Goal: Task Accomplishment & Management: Complete application form

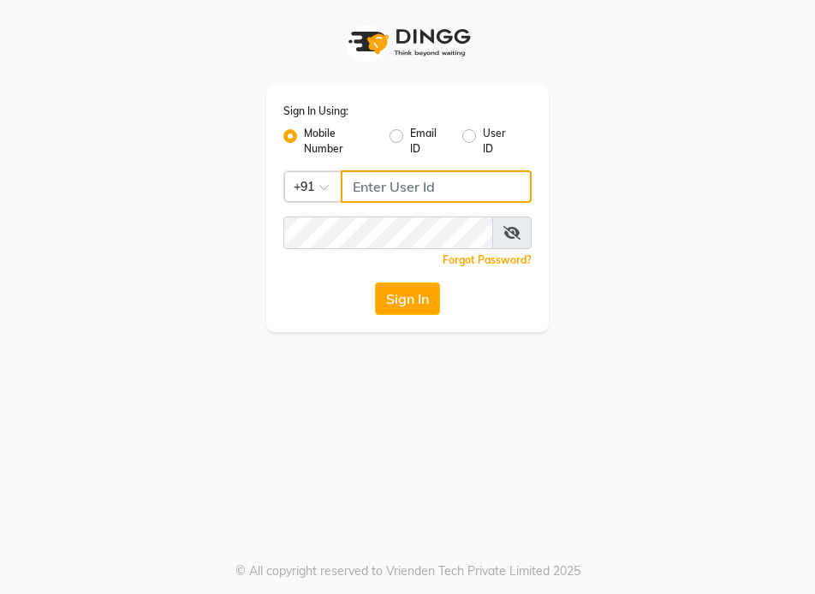
click at [352, 191] on input "Username" at bounding box center [436, 186] width 191 height 33
drag, startPoint x: 351, startPoint y: 190, endPoint x: 451, endPoint y: 181, distance: 100.6
click at [463, 169] on div "Sign In Using: Mobile Number Email ID User ID Country Code × [PHONE_NUMBER] Rem…" at bounding box center [407, 208] width 283 height 247
type input "9892546266"
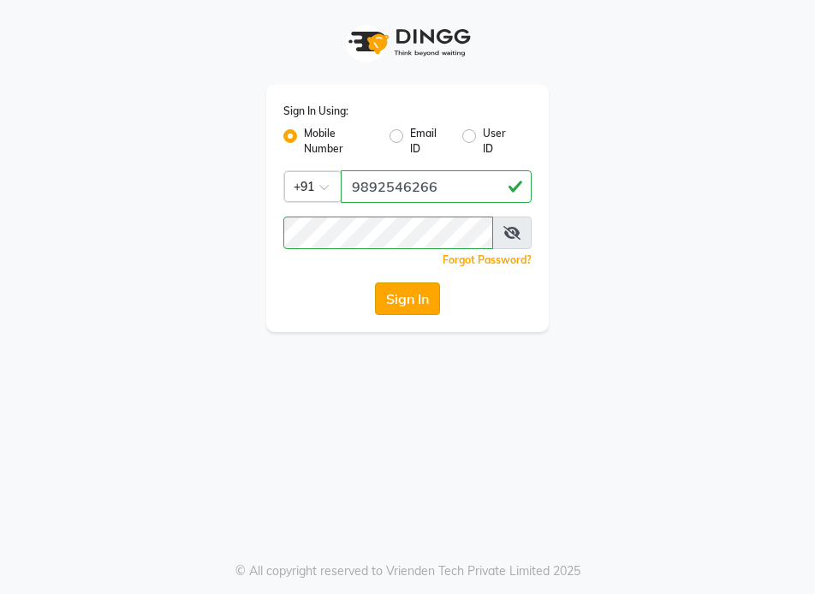
click at [438, 306] on button "Sign In" at bounding box center [407, 299] width 65 height 33
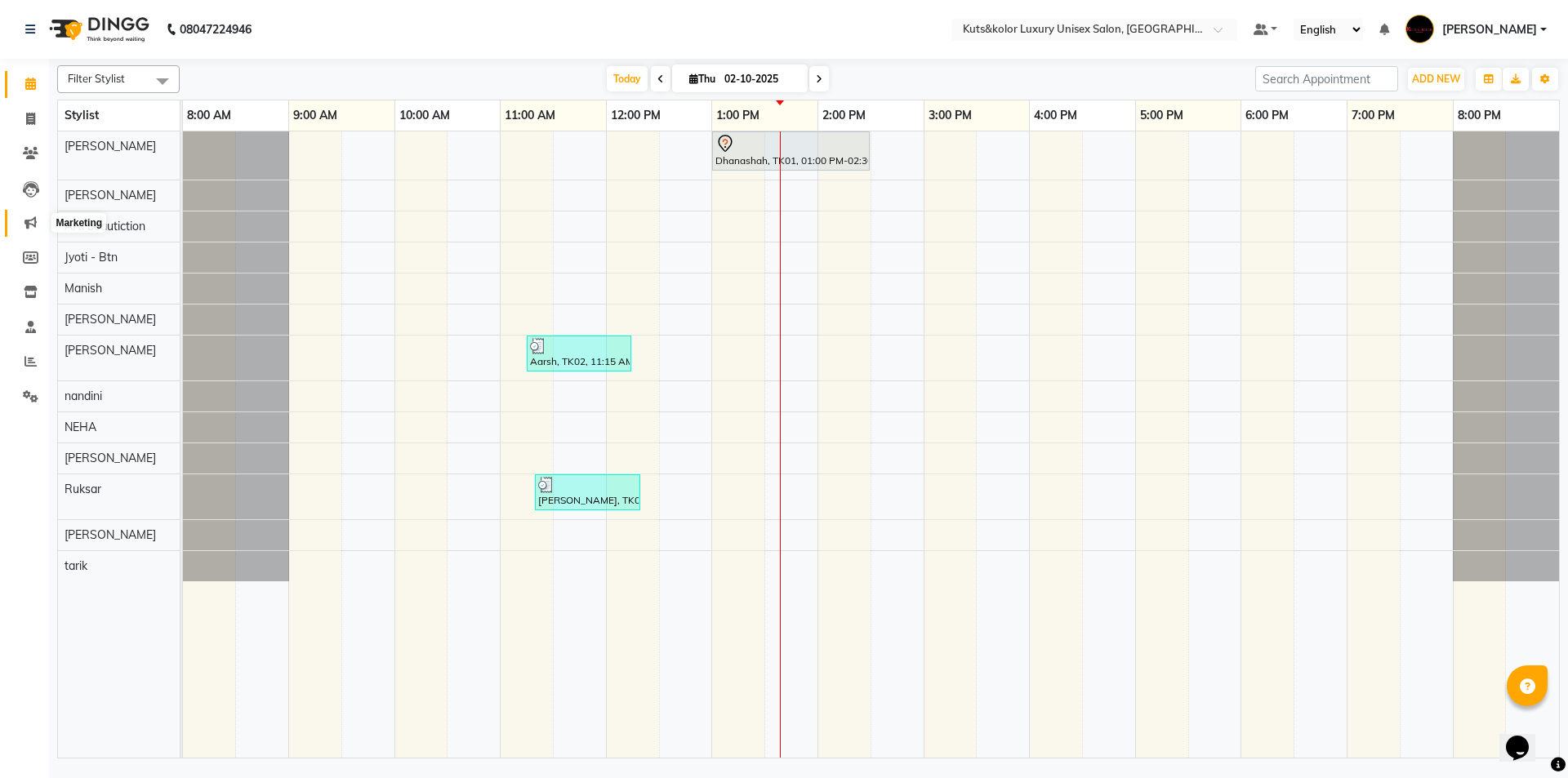
click at [32, 231] on span at bounding box center [31, 223] width 29 height 19
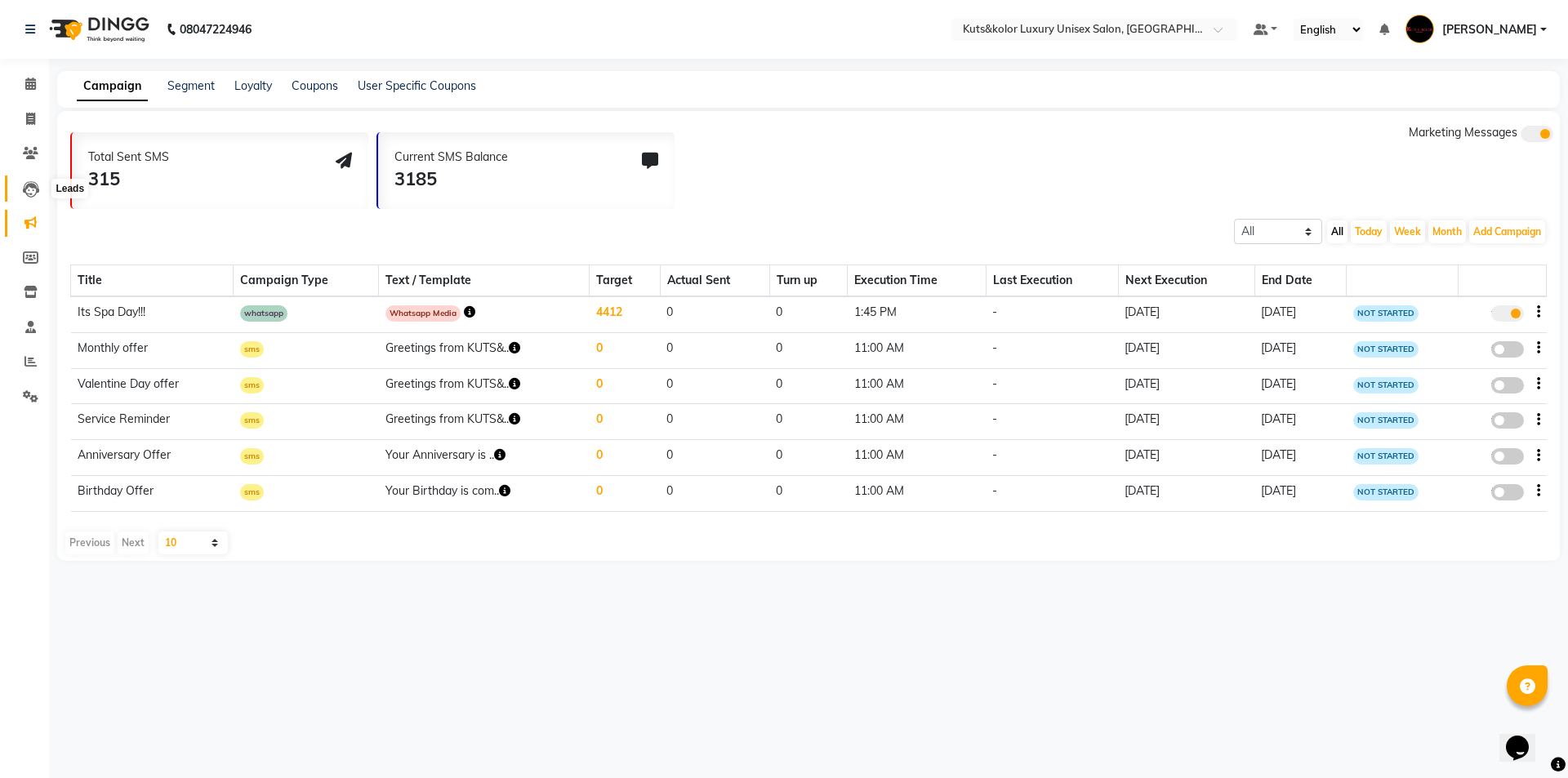
click at [30, 191] on icon at bounding box center [31, 189] width 16 height 16
select select "10"
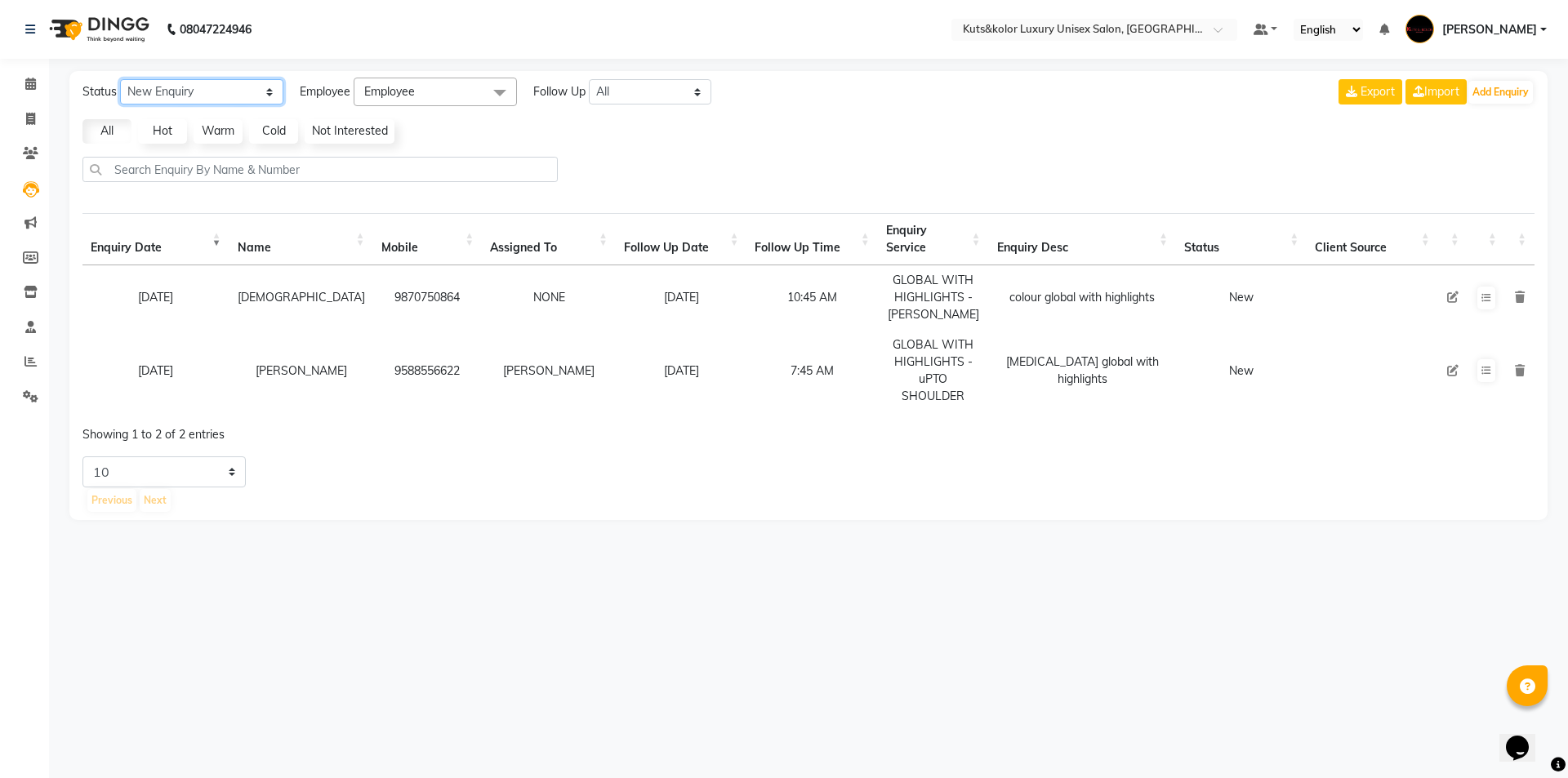
click at [269, 86] on select "New Enquiry Open Enquiry Converted Enquiry All" at bounding box center [201, 92] width 163 height 26
click at [120, 79] on select "New Enquiry Open Enquiry Converted Enquiry All" at bounding box center [201, 92] width 163 height 26
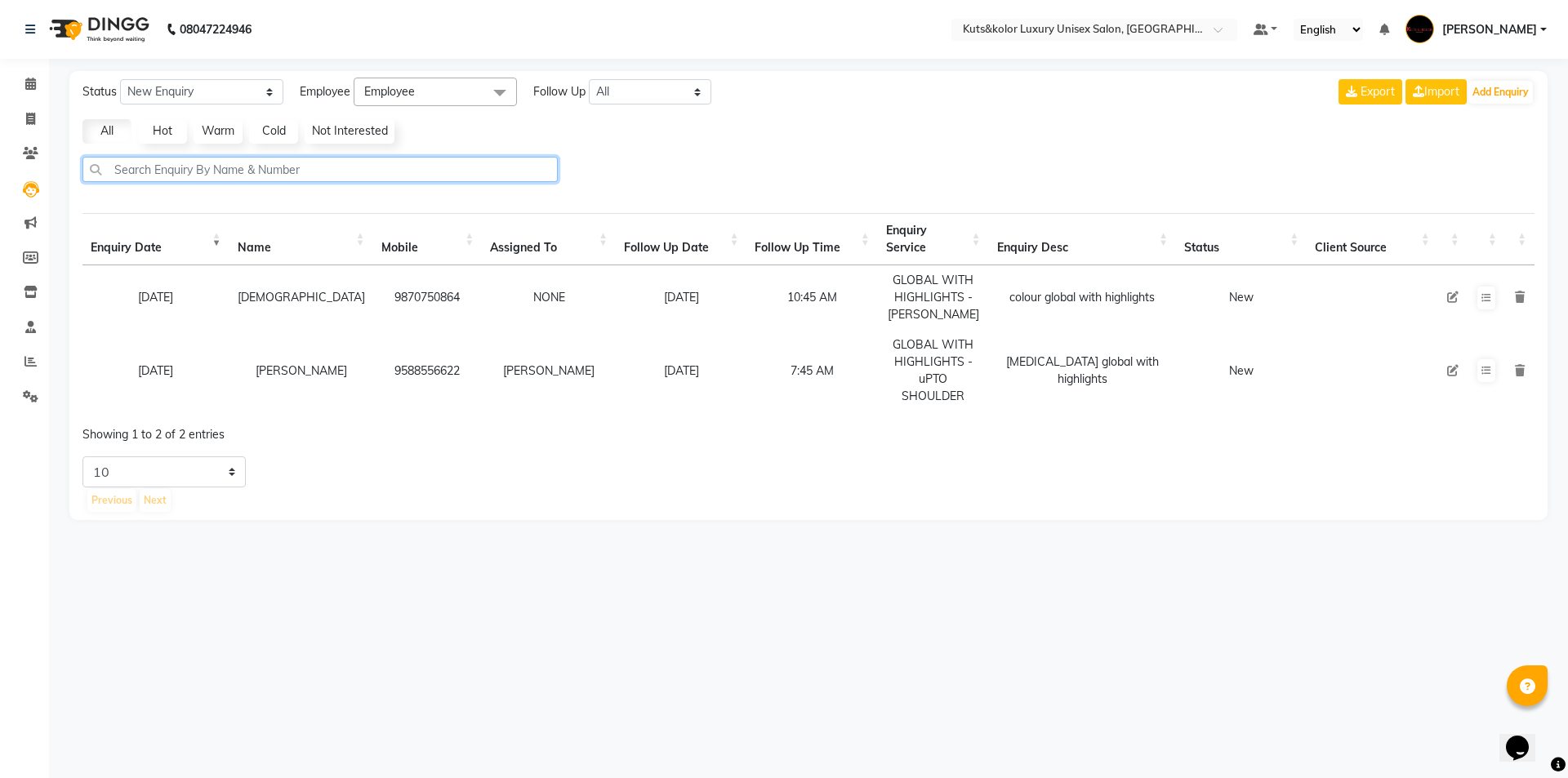
click at [173, 168] on input "text" at bounding box center [320, 169] width 475 height 26
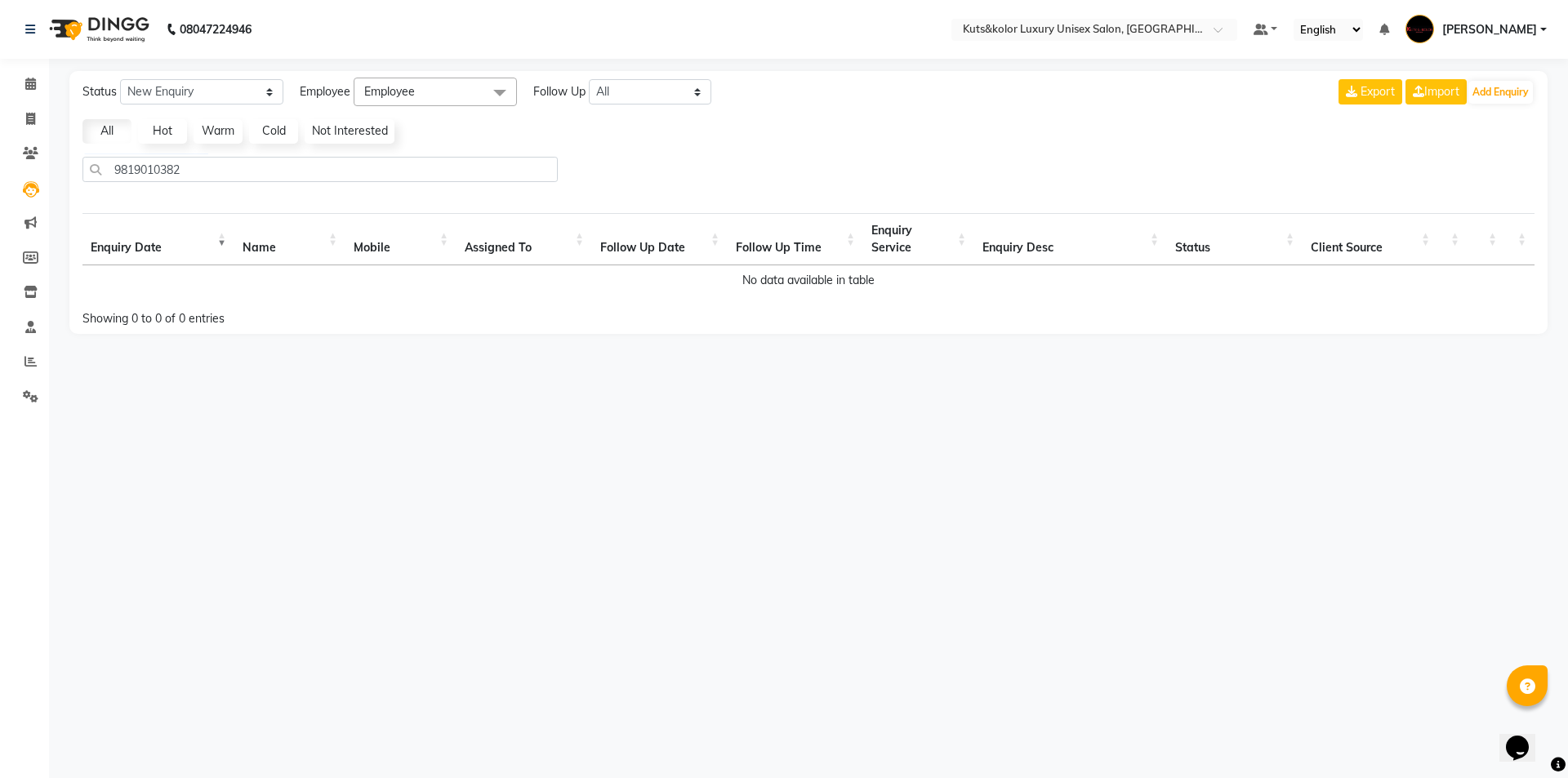
click at [149, 276] on td "No data available in table" at bounding box center [808, 280] width 1453 height 31
click at [270, 148] on div "Status New Enquiry Open Enquiry Converted Enquiry All All New Open Converted Em…" at bounding box center [809, 203] width 1478 height 263
click at [257, 162] on input "9819010382" at bounding box center [320, 169] width 475 height 26
type input "9"
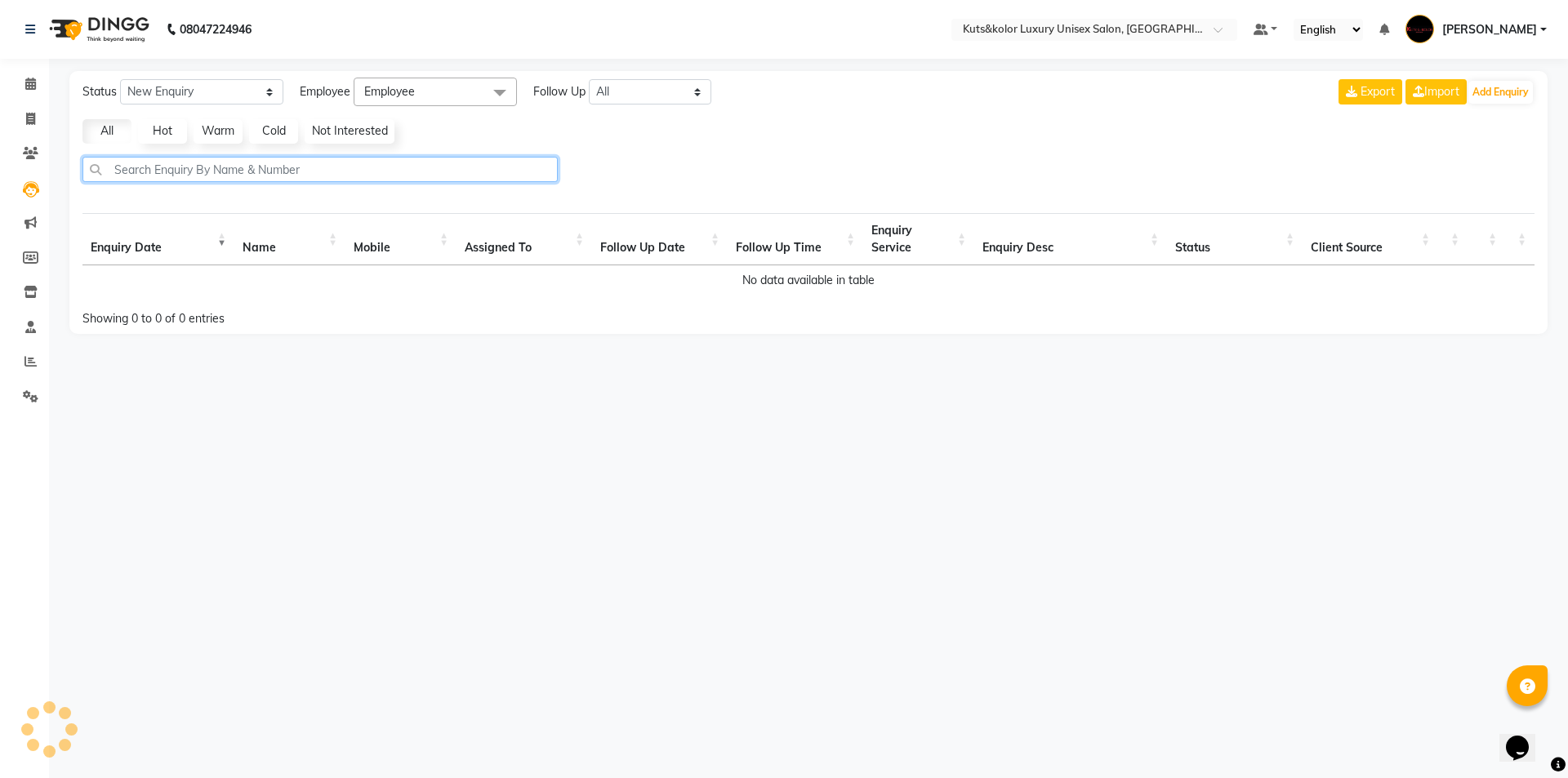
select select "10"
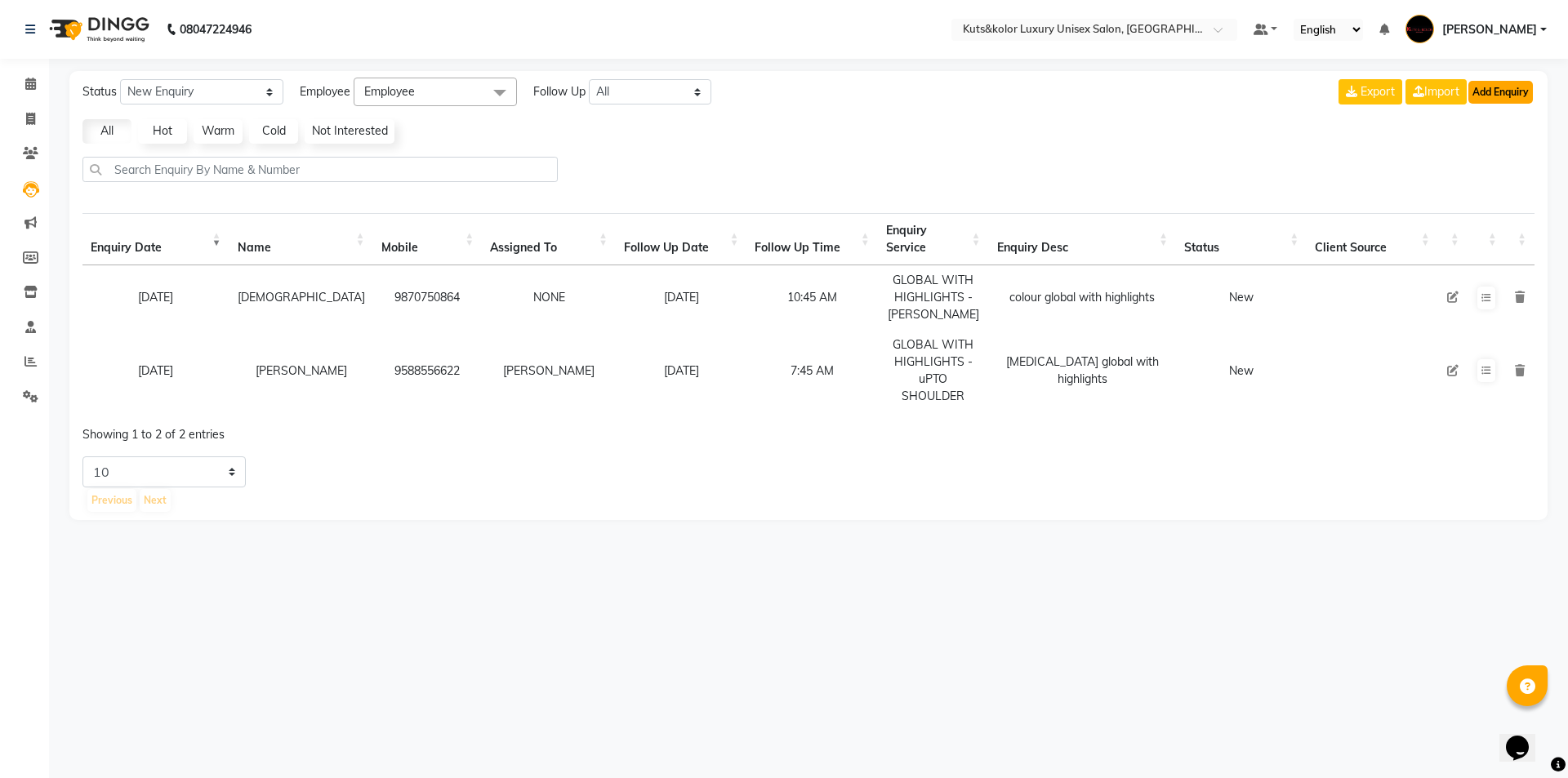
click at [776, 93] on button "Add Enquiry" at bounding box center [1501, 92] width 65 height 23
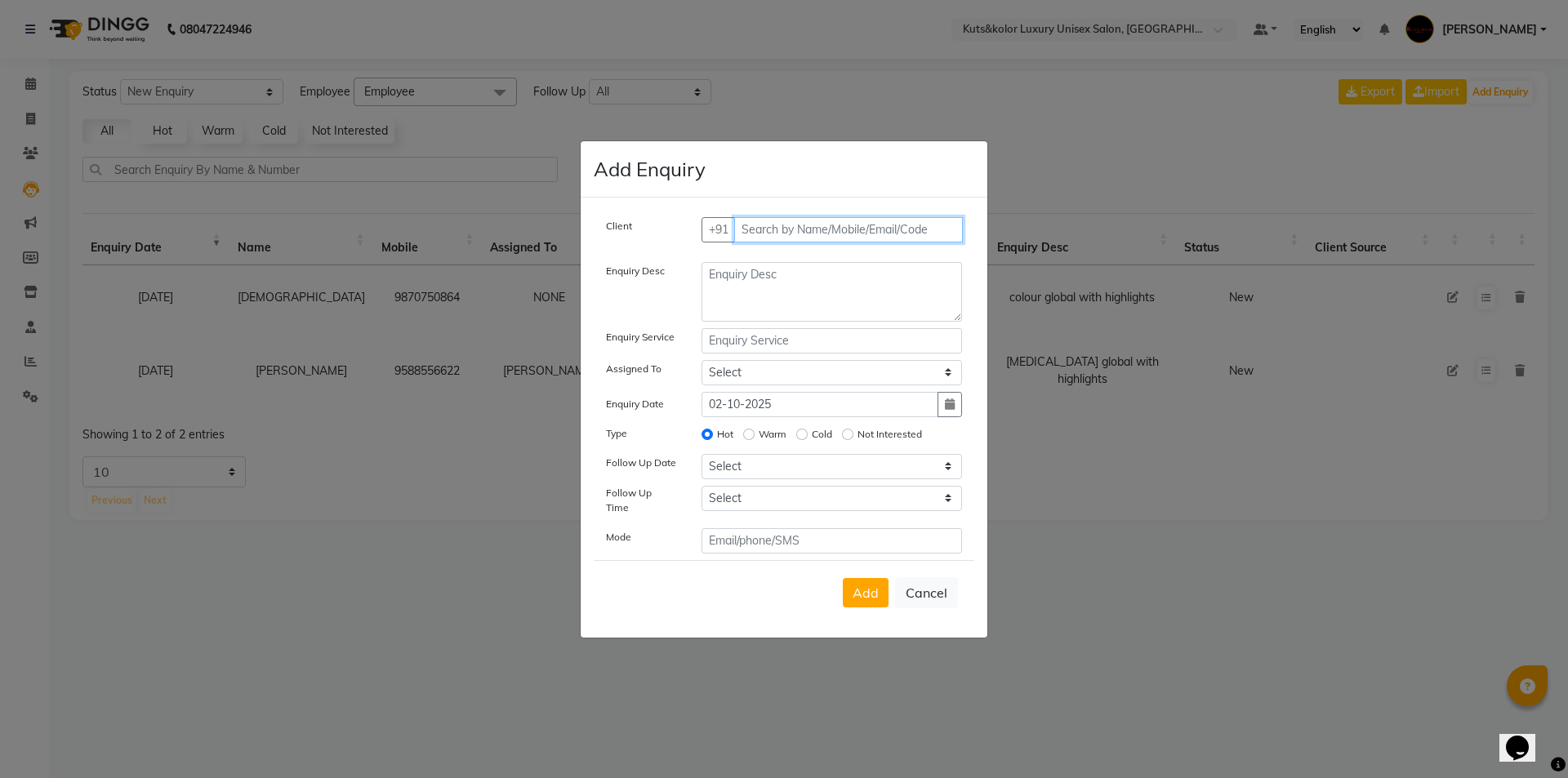
click at [776, 235] on input "text" at bounding box center [849, 230] width 230 height 26
type input "9819010382"
click at [743, 285] on textarea at bounding box center [833, 292] width 261 height 60
type textarea "g"
click at [732, 349] on input "text" at bounding box center [833, 340] width 261 height 26
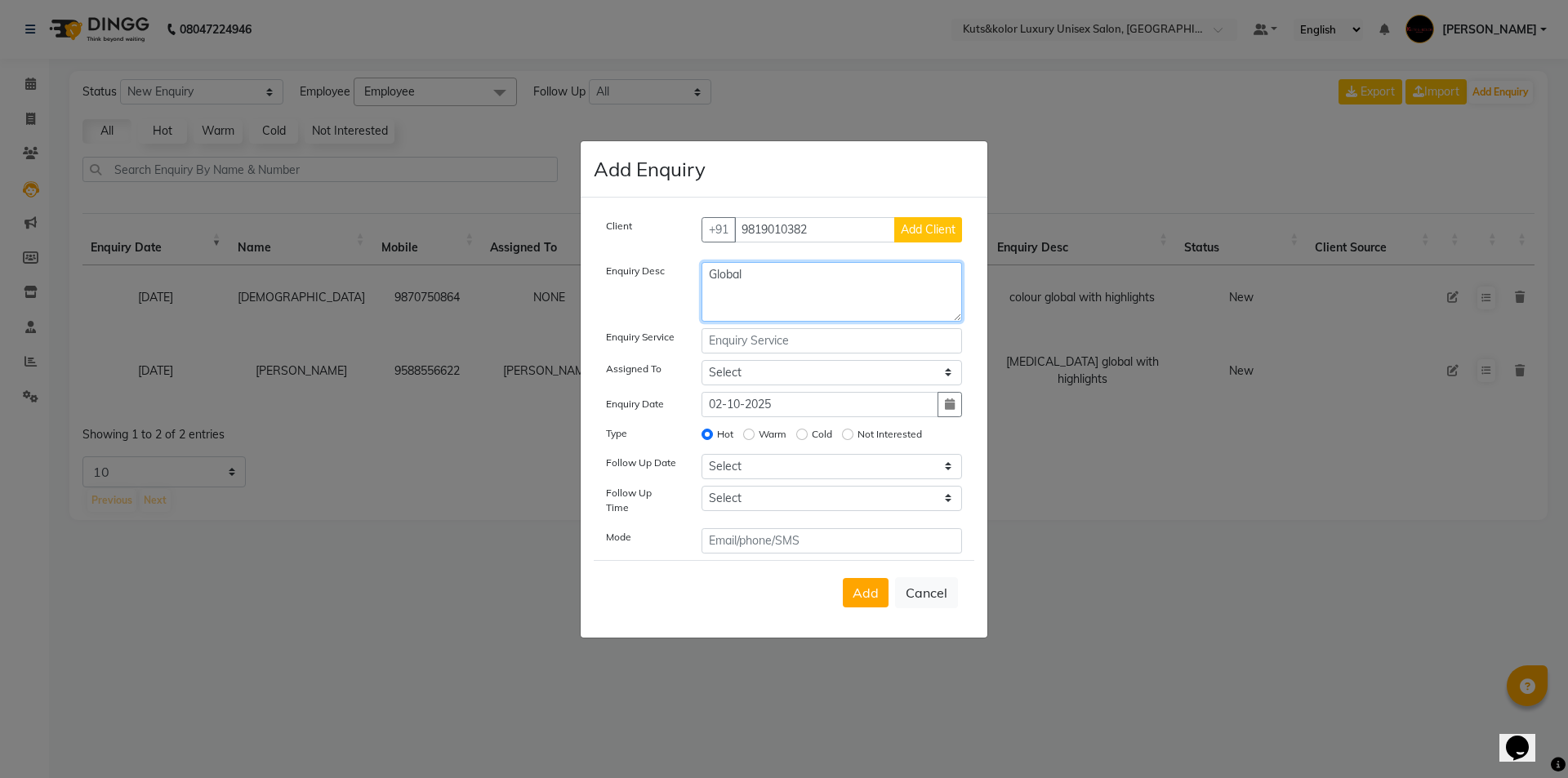
click at [776, 289] on textarea "Global" at bounding box center [833, 292] width 261 height 60
type textarea "Global without bleach"
click at [769, 345] on input "text" at bounding box center [833, 340] width 261 height 26
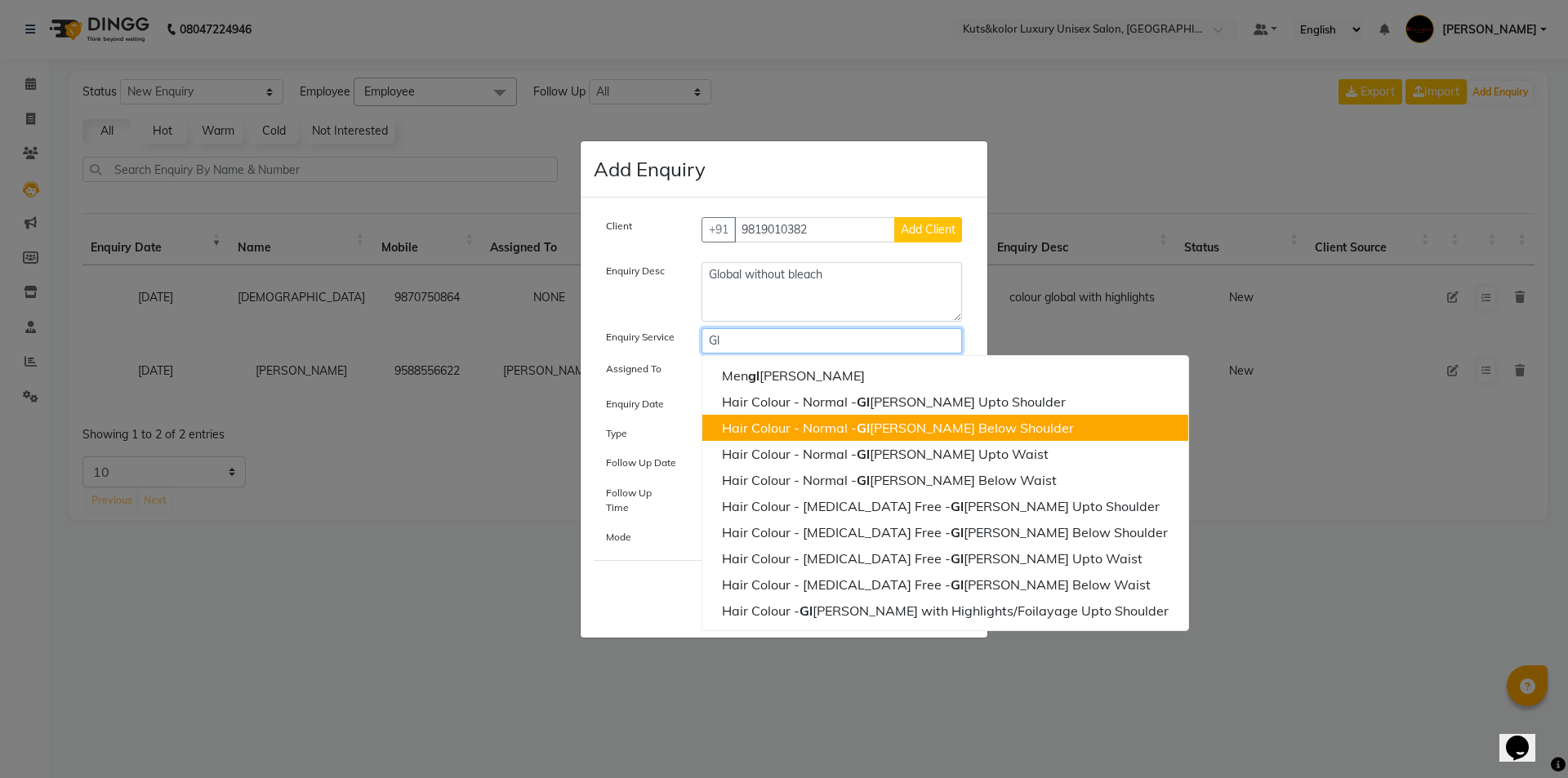
click at [767, 436] on ngb-highlight "Hair Colour - Normal - [PERSON_NAME] Below Shoulder" at bounding box center [897, 427] width 352 height 16
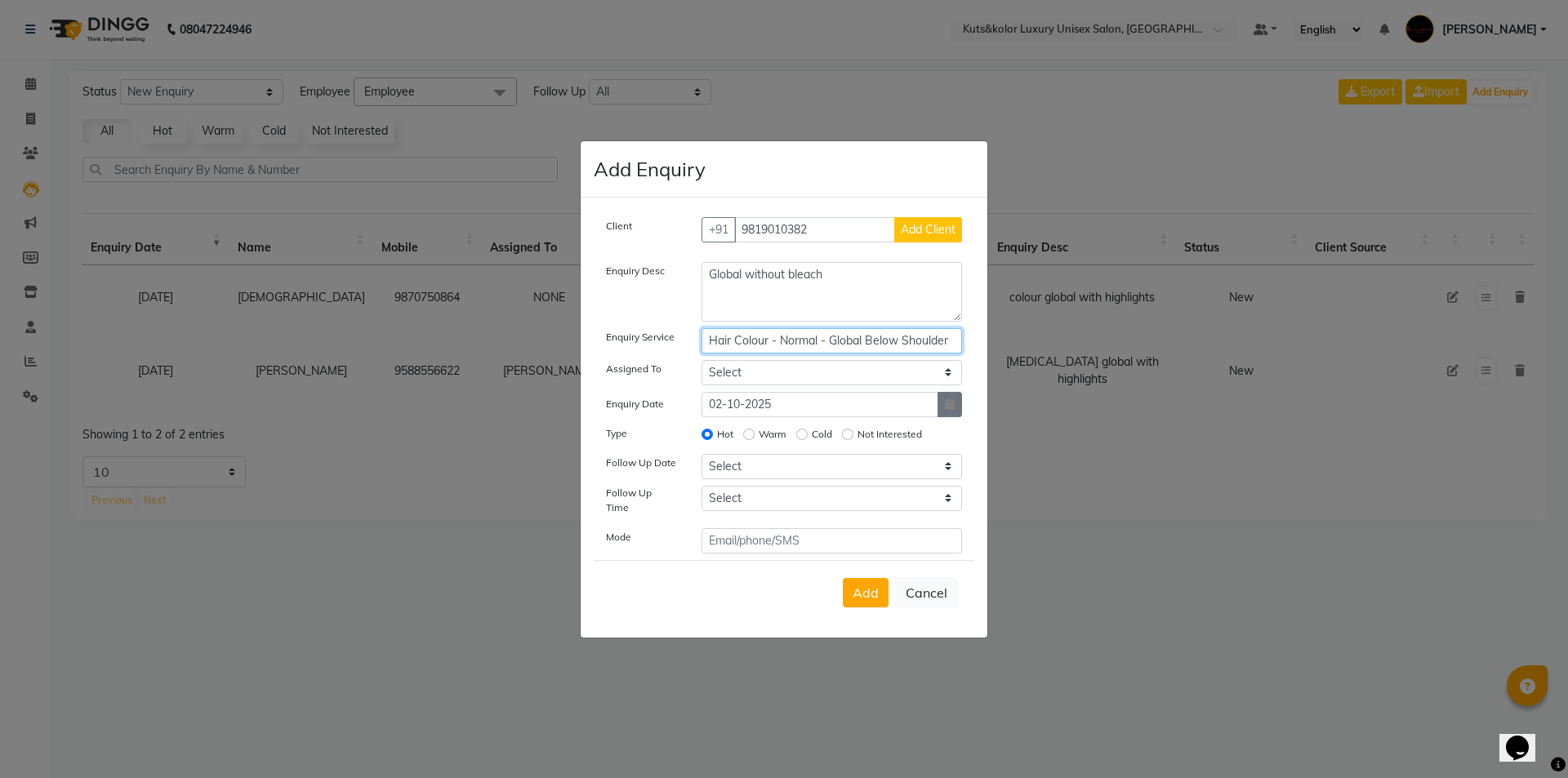
type input "Hair Colour - Normal - Global Below Shoulder"
click at [776, 410] on button "button" at bounding box center [950, 404] width 25 height 26
select select "10"
select select "2025"
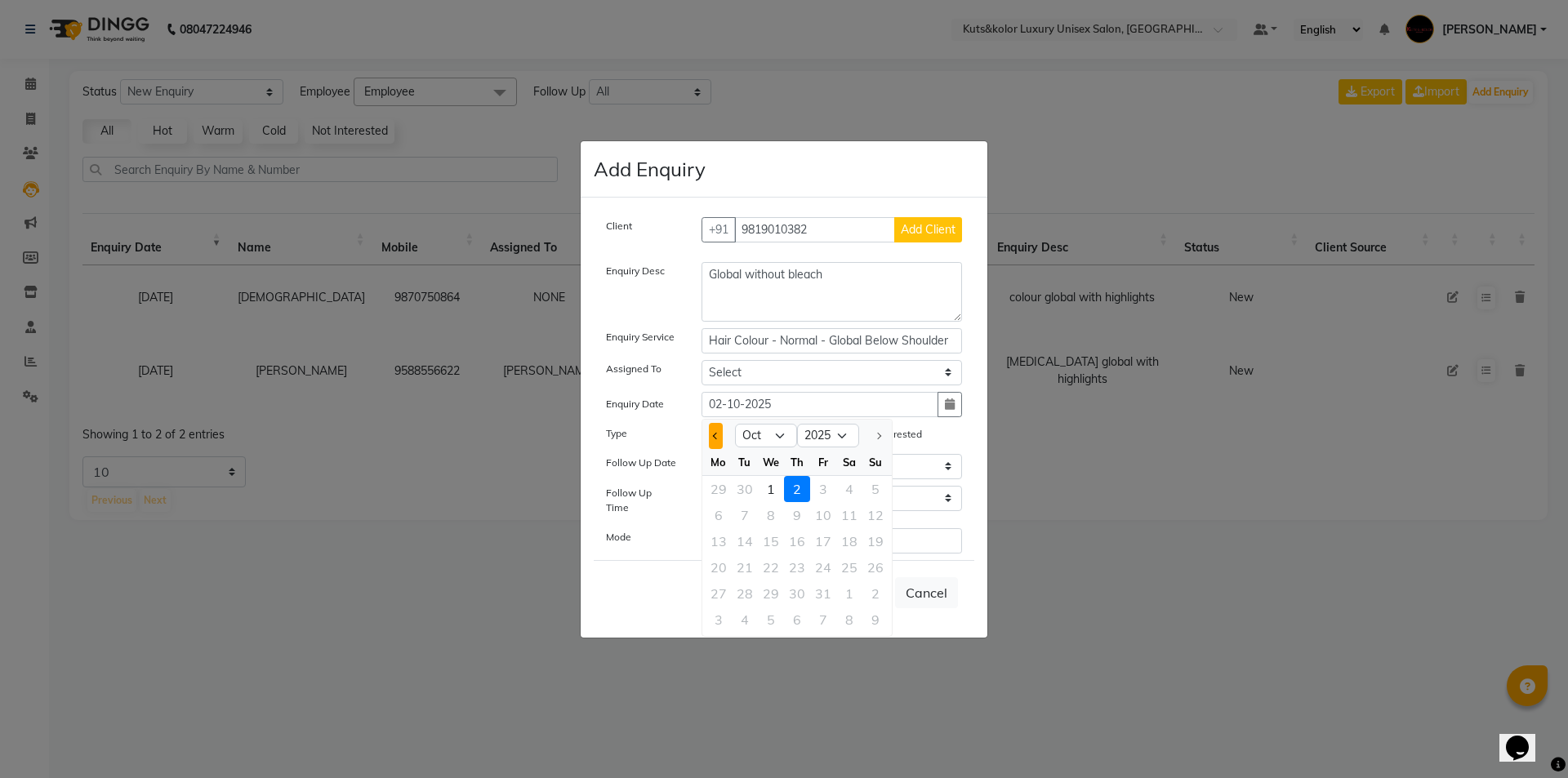
click at [709, 440] on button "Previous month" at bounding box center [715, 436] width 14 height 26
select select "9"
click at [748, 565] on div "30" at bounding box center [744, 593] width 26 height 26
type input "30-09-2025"
click at [776, 565] on span "Add" at bounding box center [865, 592] width 26 height 16
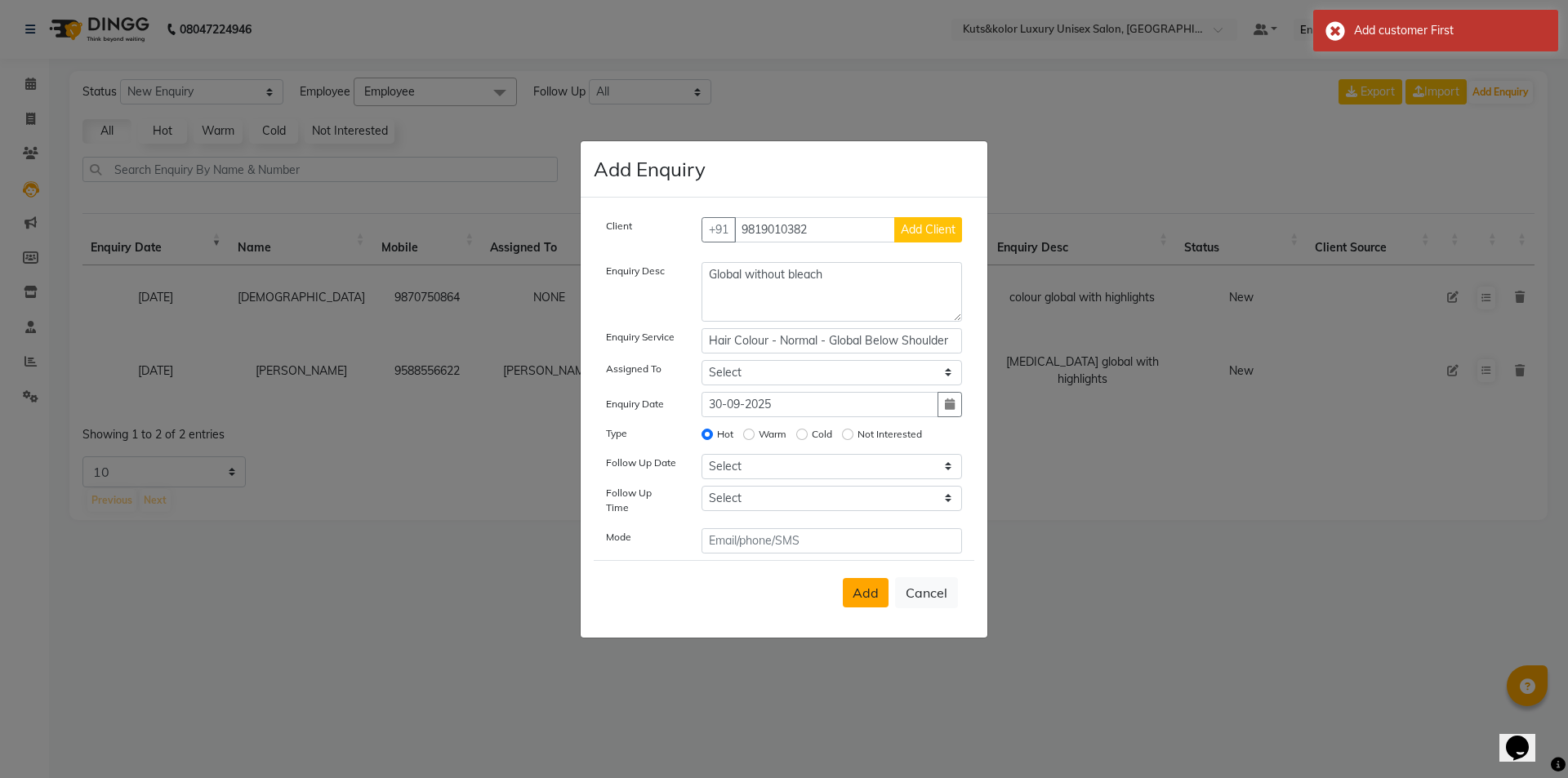
click at [776, 565] on span "Add" at bounding box center [865, 592] width 26 height 16
click at [776, 230] on span "Add Client" at bounding box center [928, 229] width 54 height 14
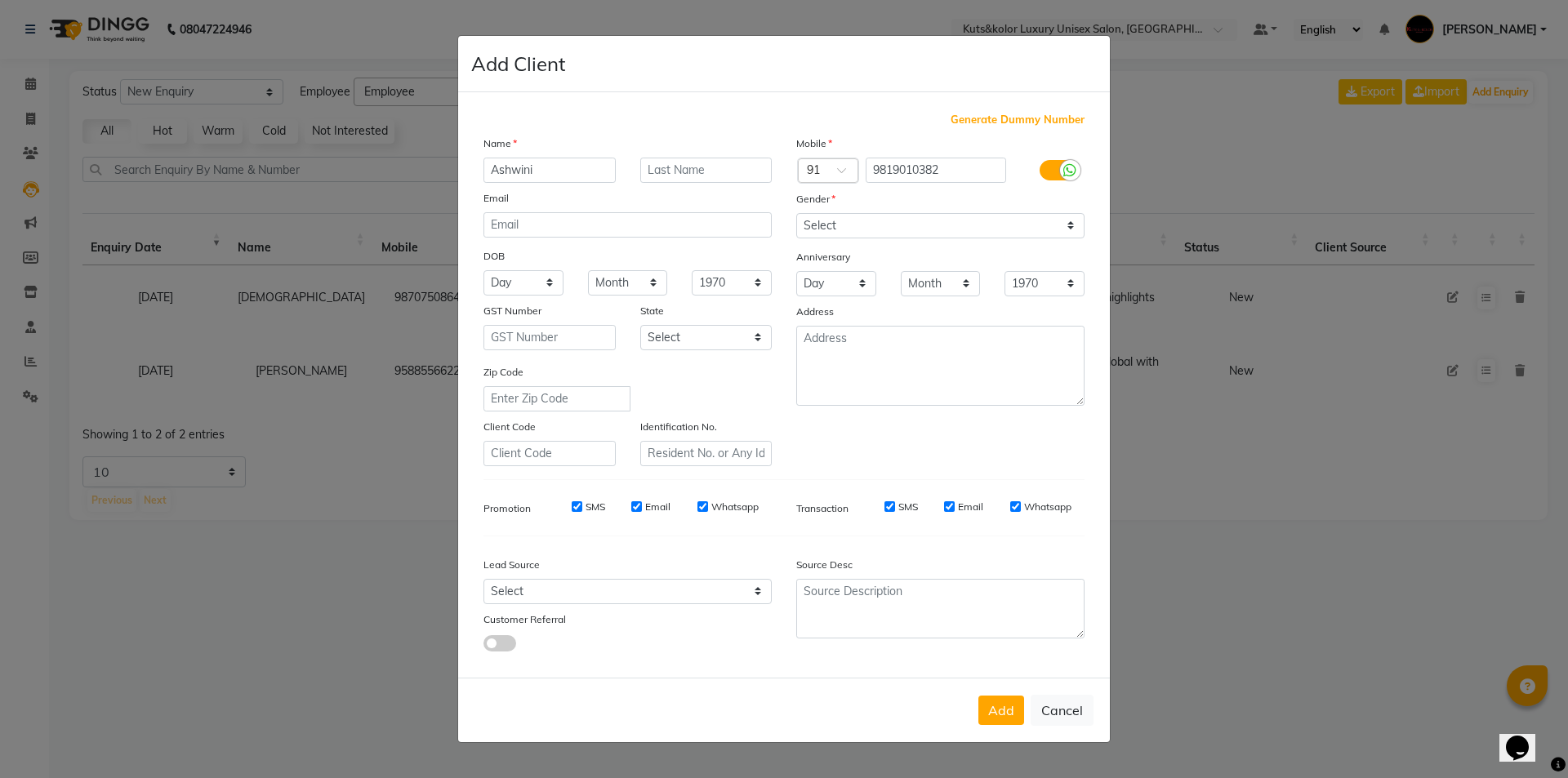
type input "Ashwini"
click at [776, 219] on select "Select [DEMOGRAPHIC_DATA] [DEMOGRAPHIC_DATA] Other Prefer Not To Say" at bounding box center [940, 226] width 288 height 26
select select "[DEMOGRAPHIC_DATA]"
click at [776, 214] on select "Select [DEMOGRAPHIC_DATA] [DEMOGRAPHIC_DATA] Other Prefer Not To Say" at bounding box center [940, 226] width 288 height 26
click at [776, 565] on button "Add" at bounding box center [1001, 710] width 46 height 30
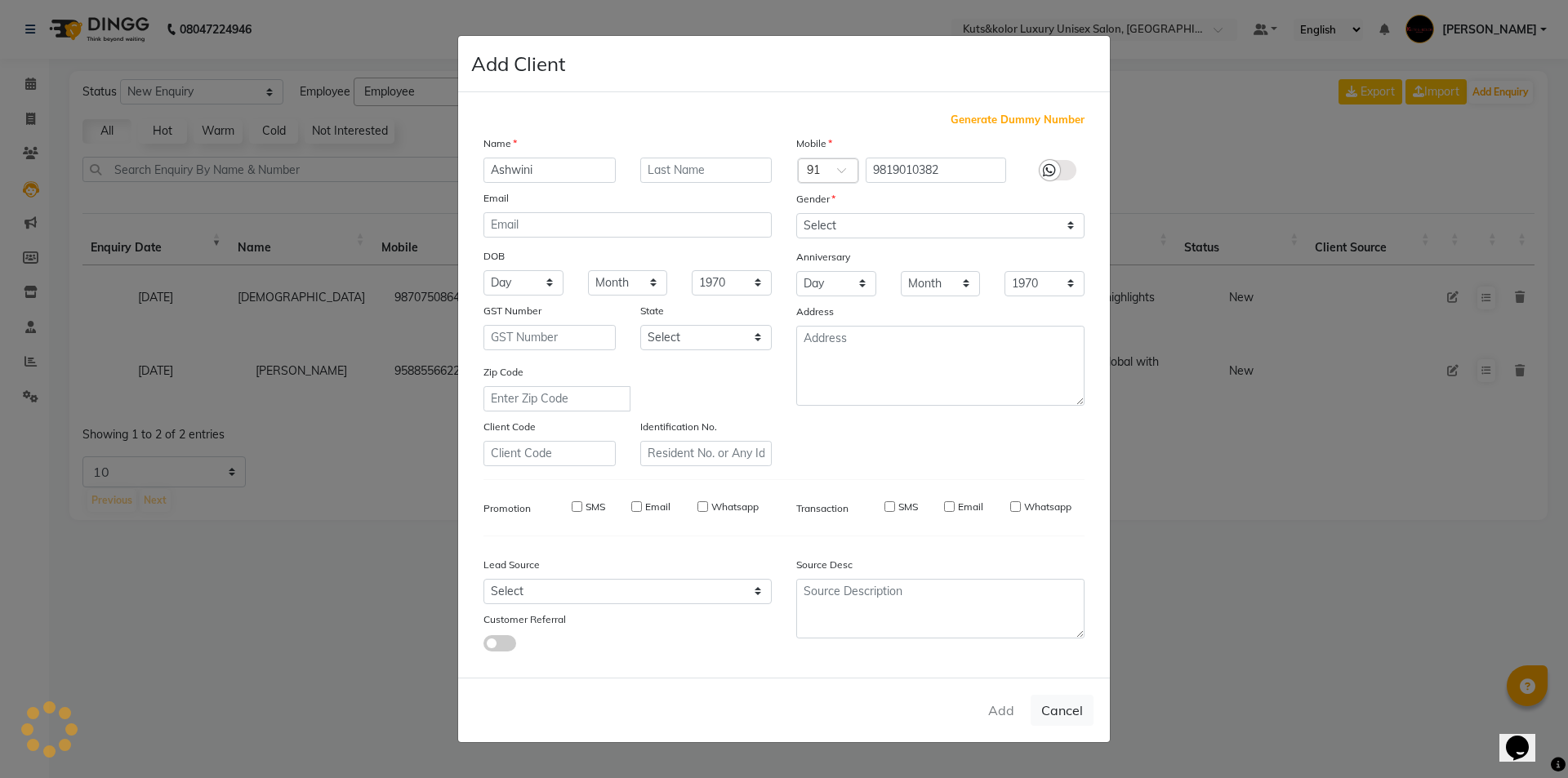
select select
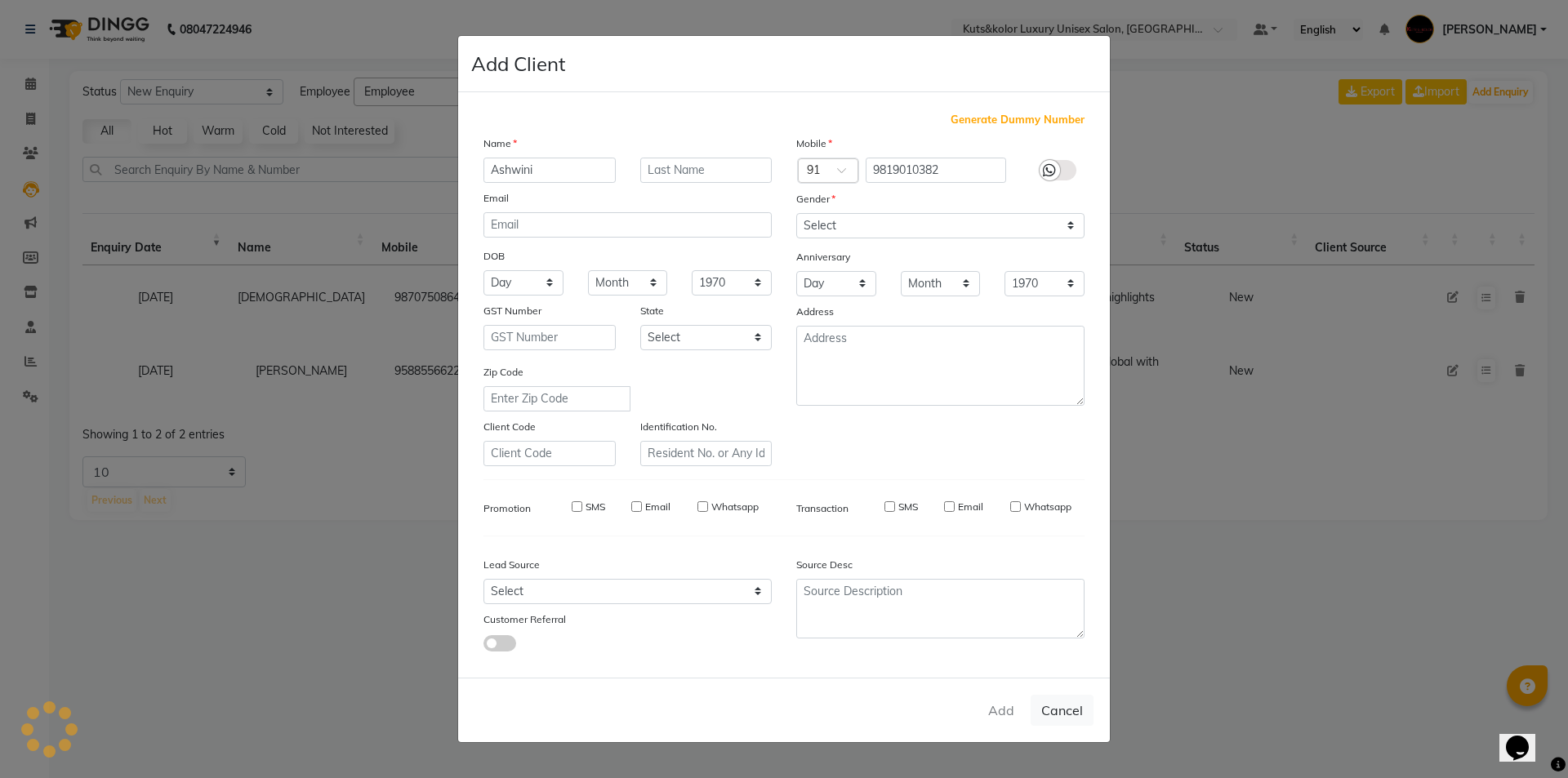
select select
checkbox input "false"
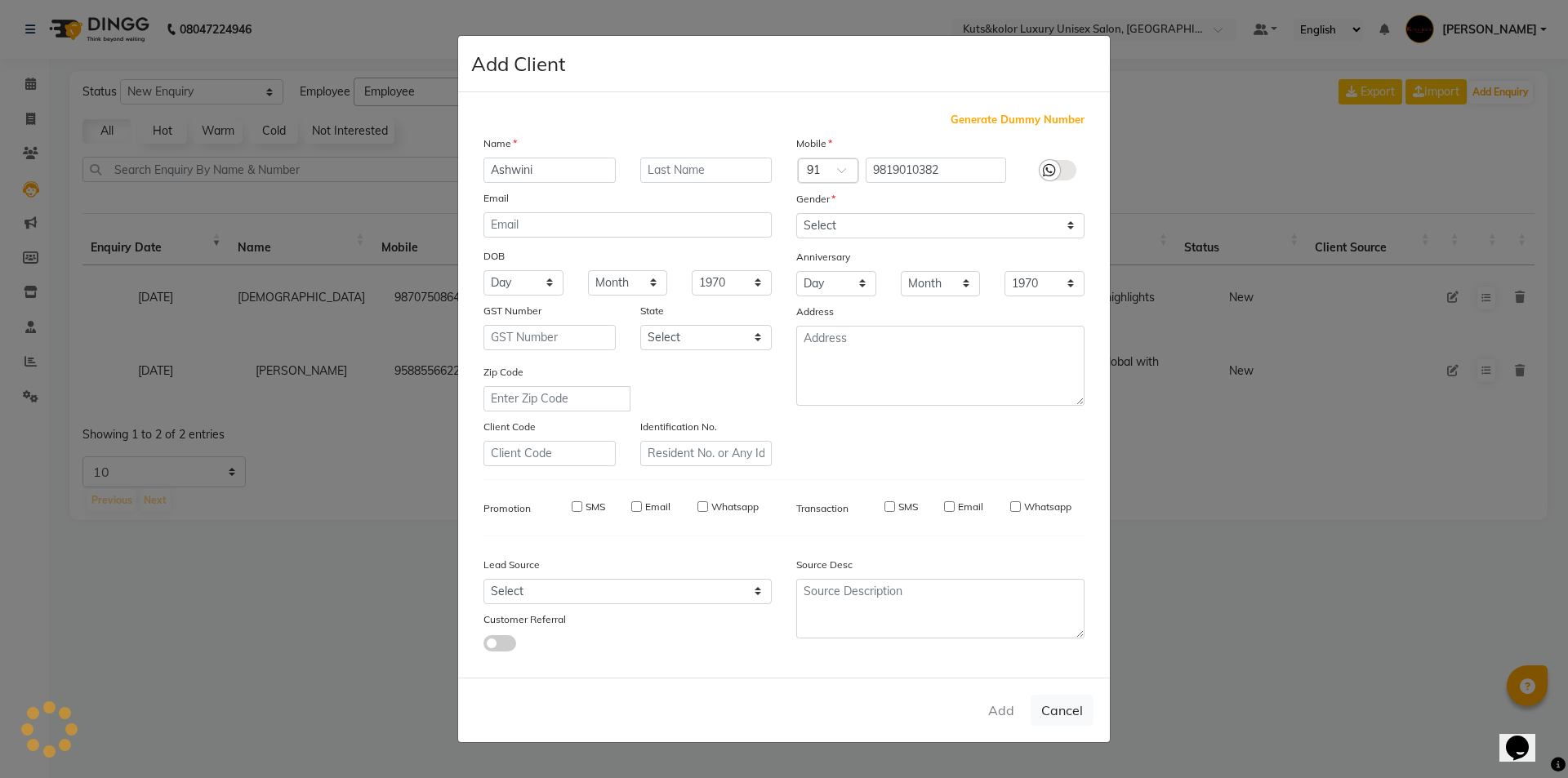
checkbox input "false"
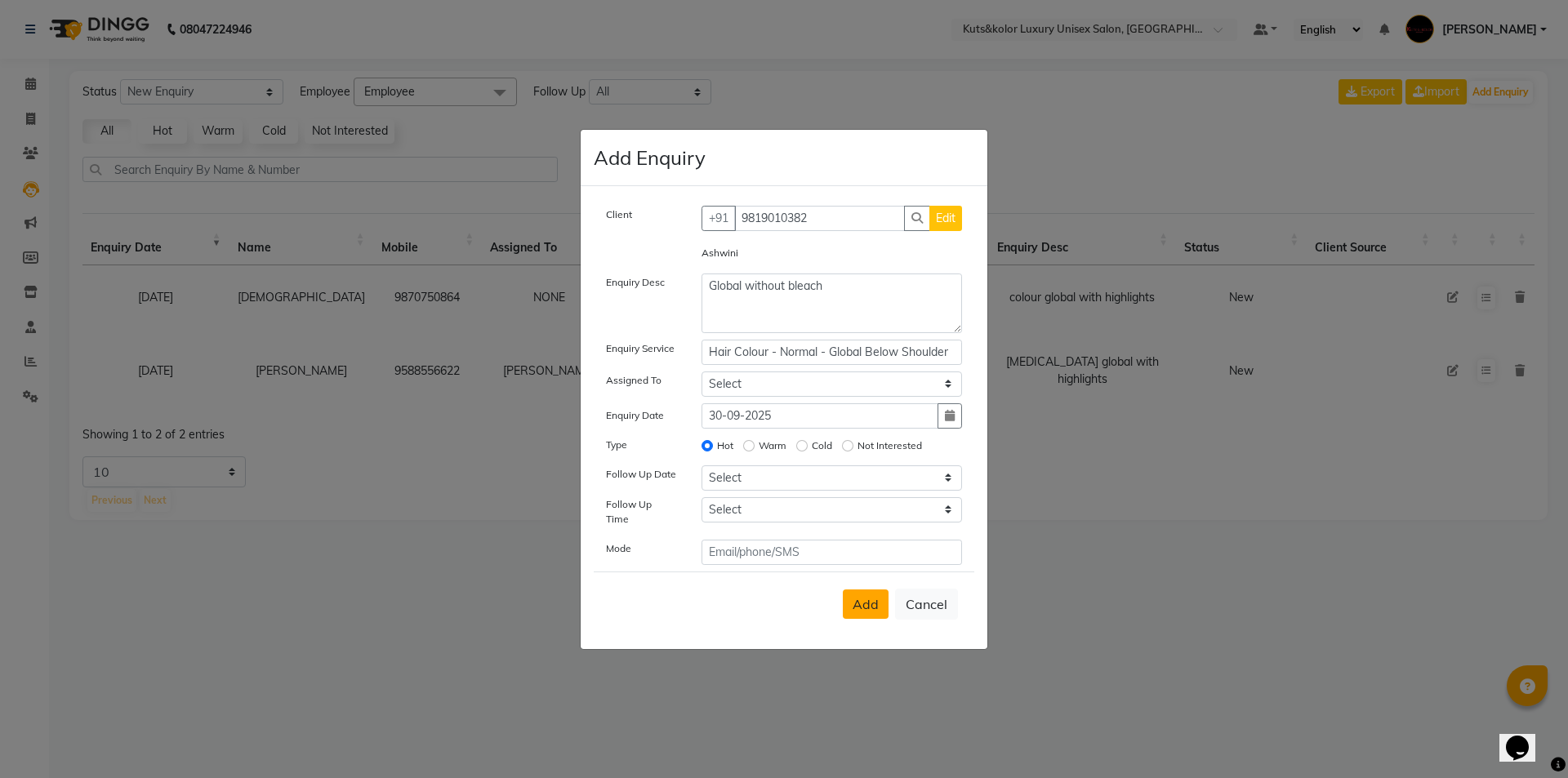
click at [776, 565] on button "Add" at bounding box center [866, 604] width 46 height 30
select select
radio input "false"
select select
